Goal: Find specific page/section: Find specific page/section

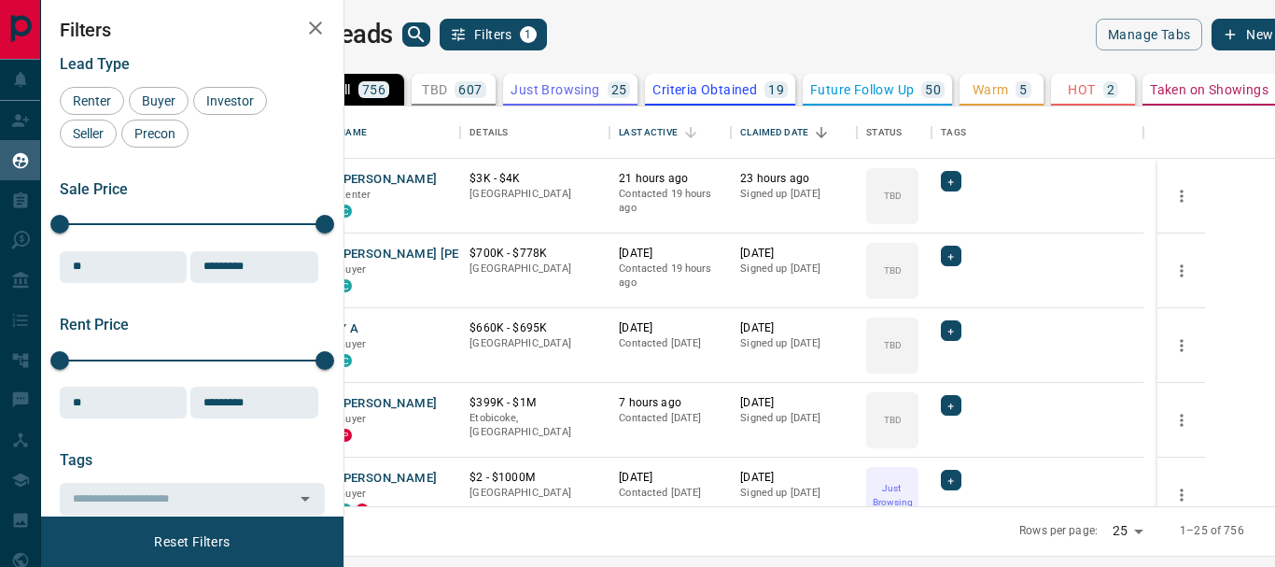
scroll to position [386, 908]
click at [428, 37] on icon "search button" at bounding box center [416, 34] width 22 height 22
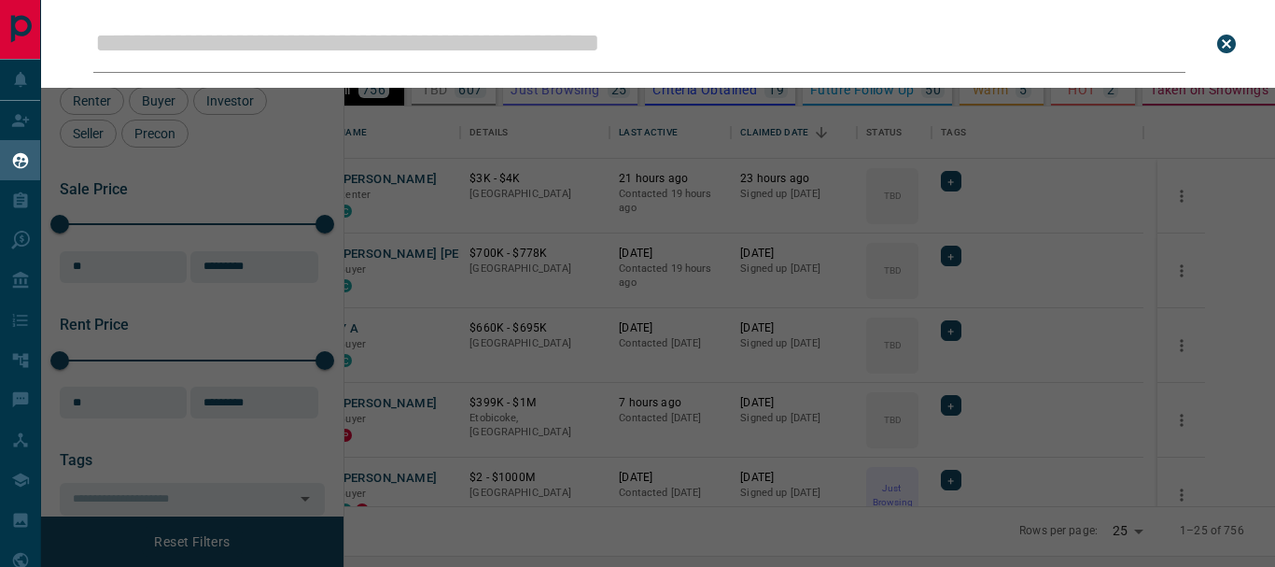
drag, startPoint x: 485, startPoint y: 37, endPoint x: 471, endPoint y: -23, distance: 62.3
click at [471, 0] on html "Lead Transfers Claim Leads My Leads Tasks Opportunities Deals Campaigns Automat…" at bounding box center [637, 283] width 1275 height 567
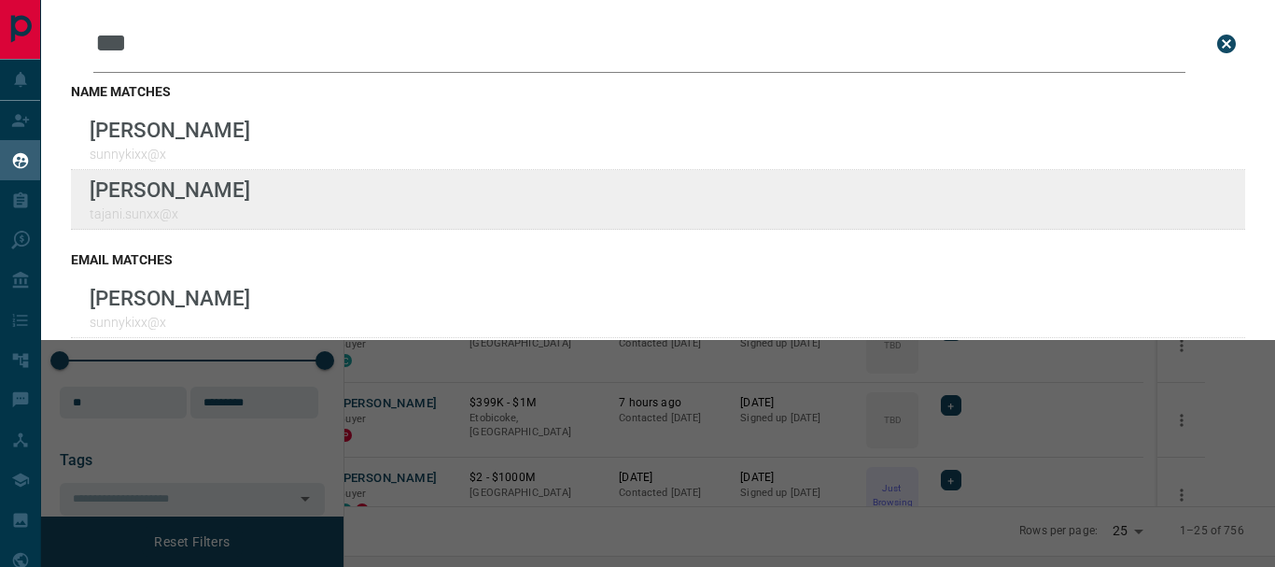
type input "***"
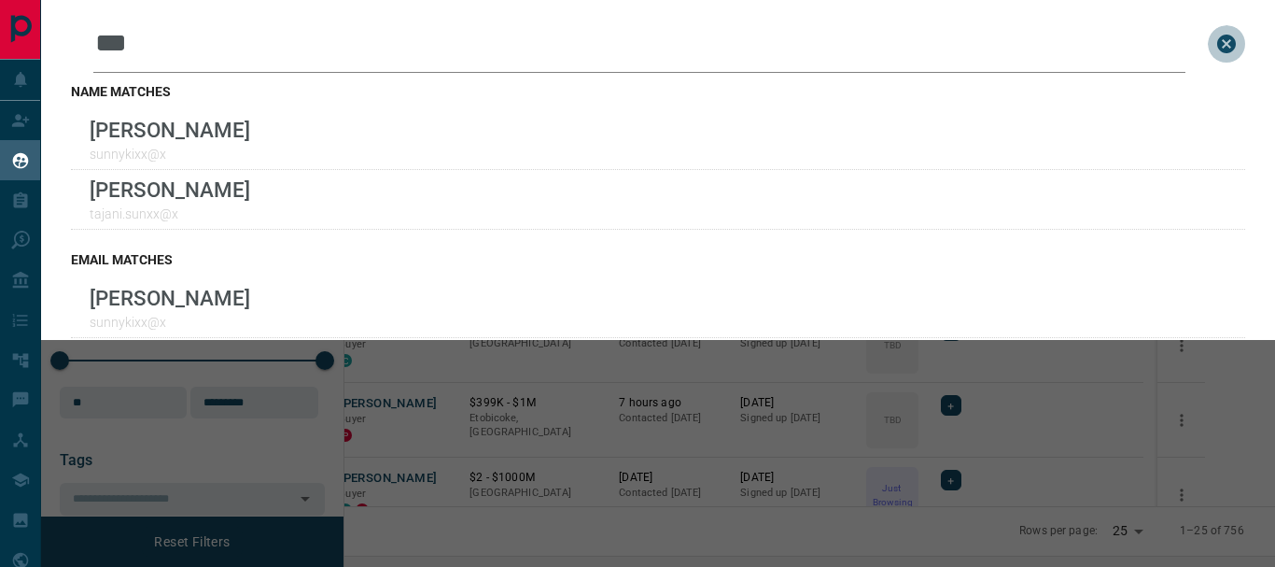
click at [1216, 48] on icon "close search bar" at bounding box center [1227, 44] width 22 height 22
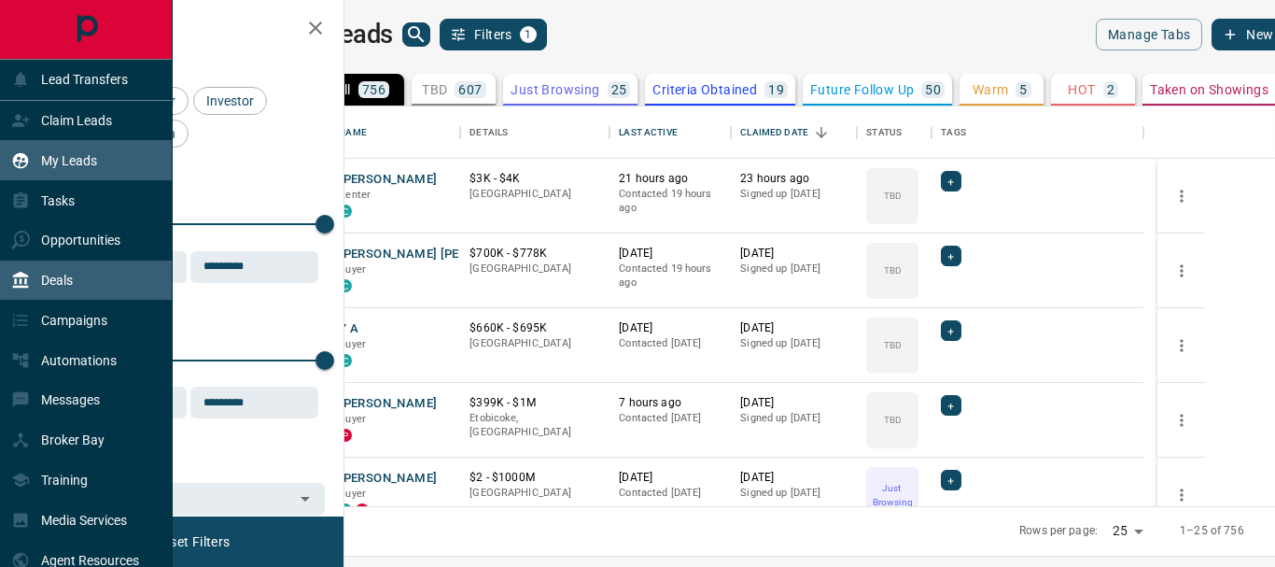
click at [62, 280] on p "Deals" at bounding box center [57, 280] width 32 height 15
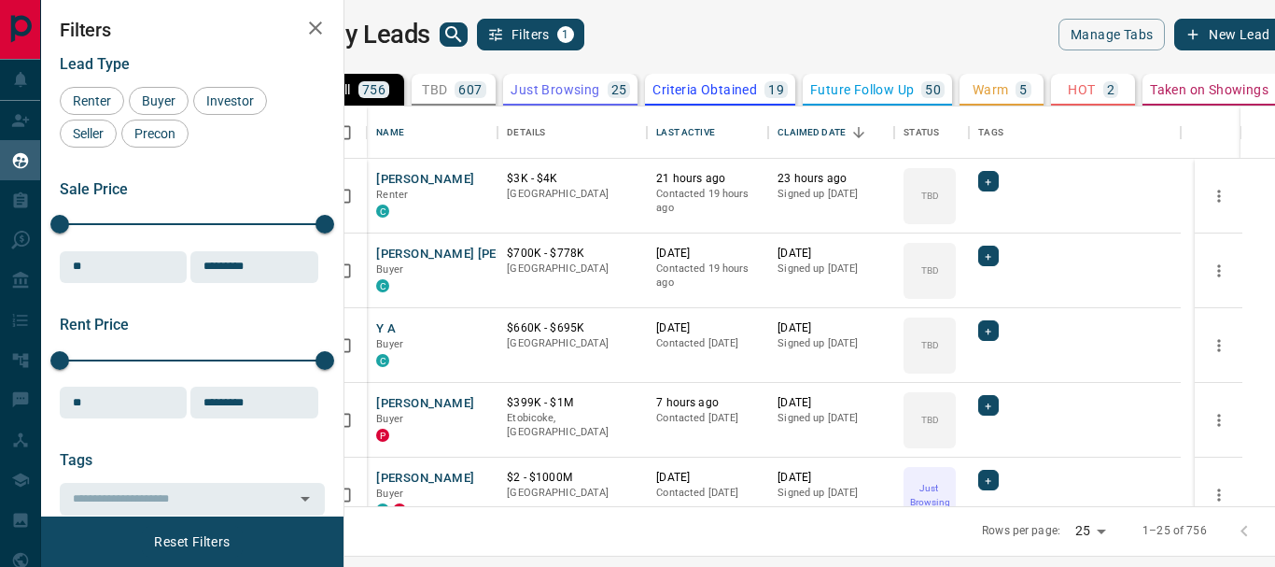
scroll to position [386, 908]
